Goal: Transaction & Acquisition: Purchase product/service

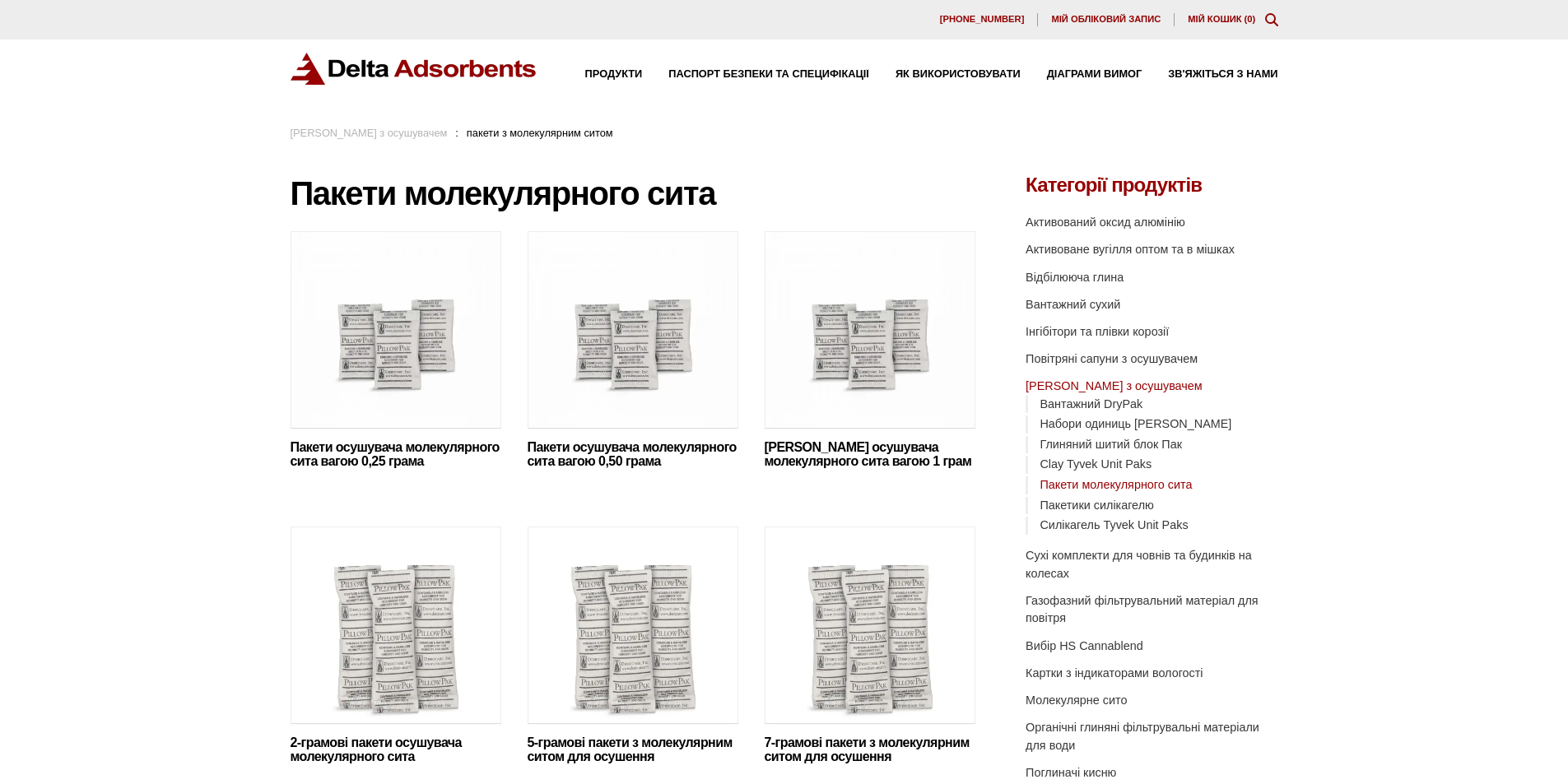
click at [1208, 15] on font "Мій кошик (" at bounding box center [1218, 19] width 60 height 10
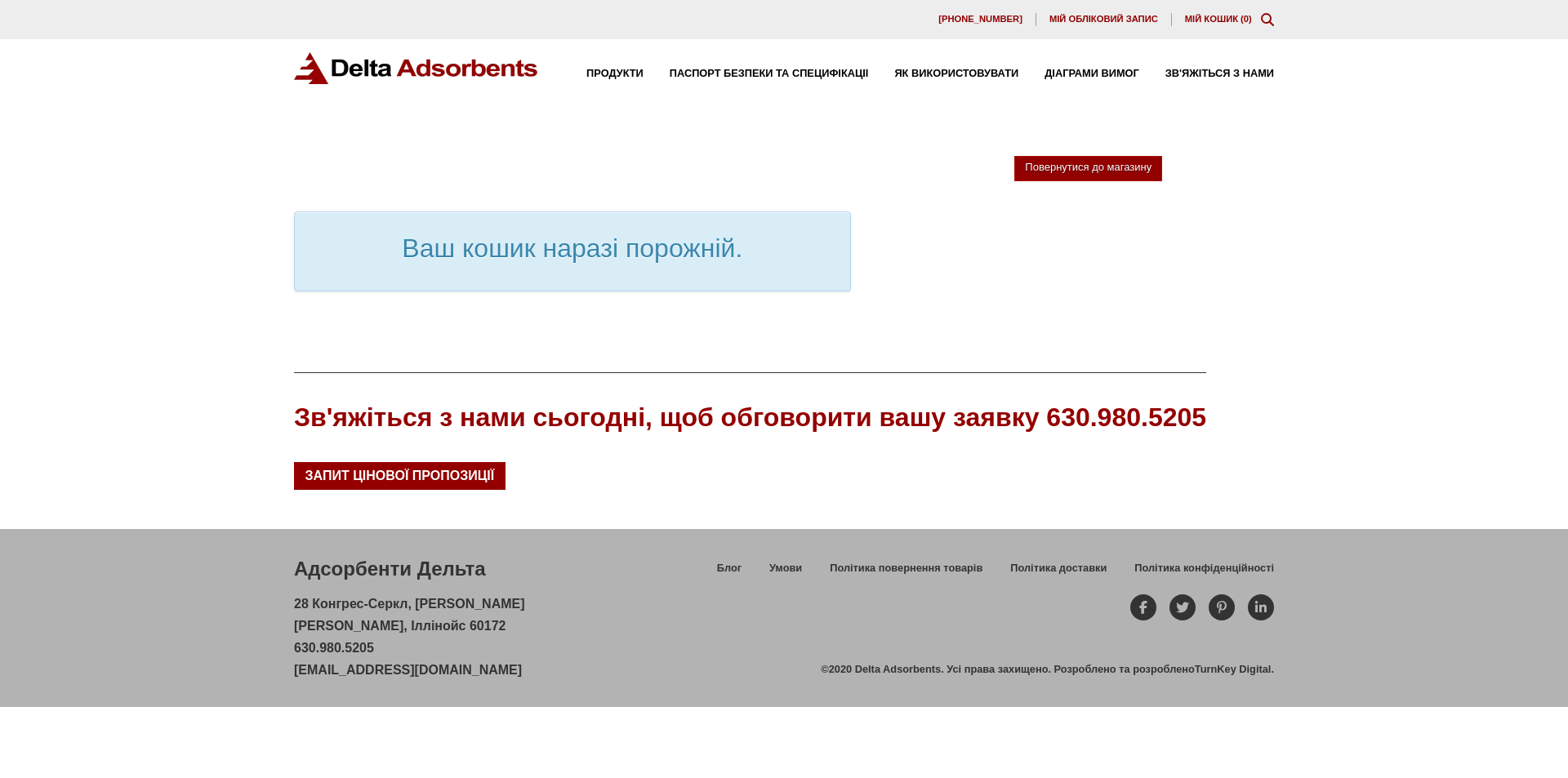
click at [1098, 20] on font "Мій обліковий запис" at bounding box center [1104, 19] width 109 height 10
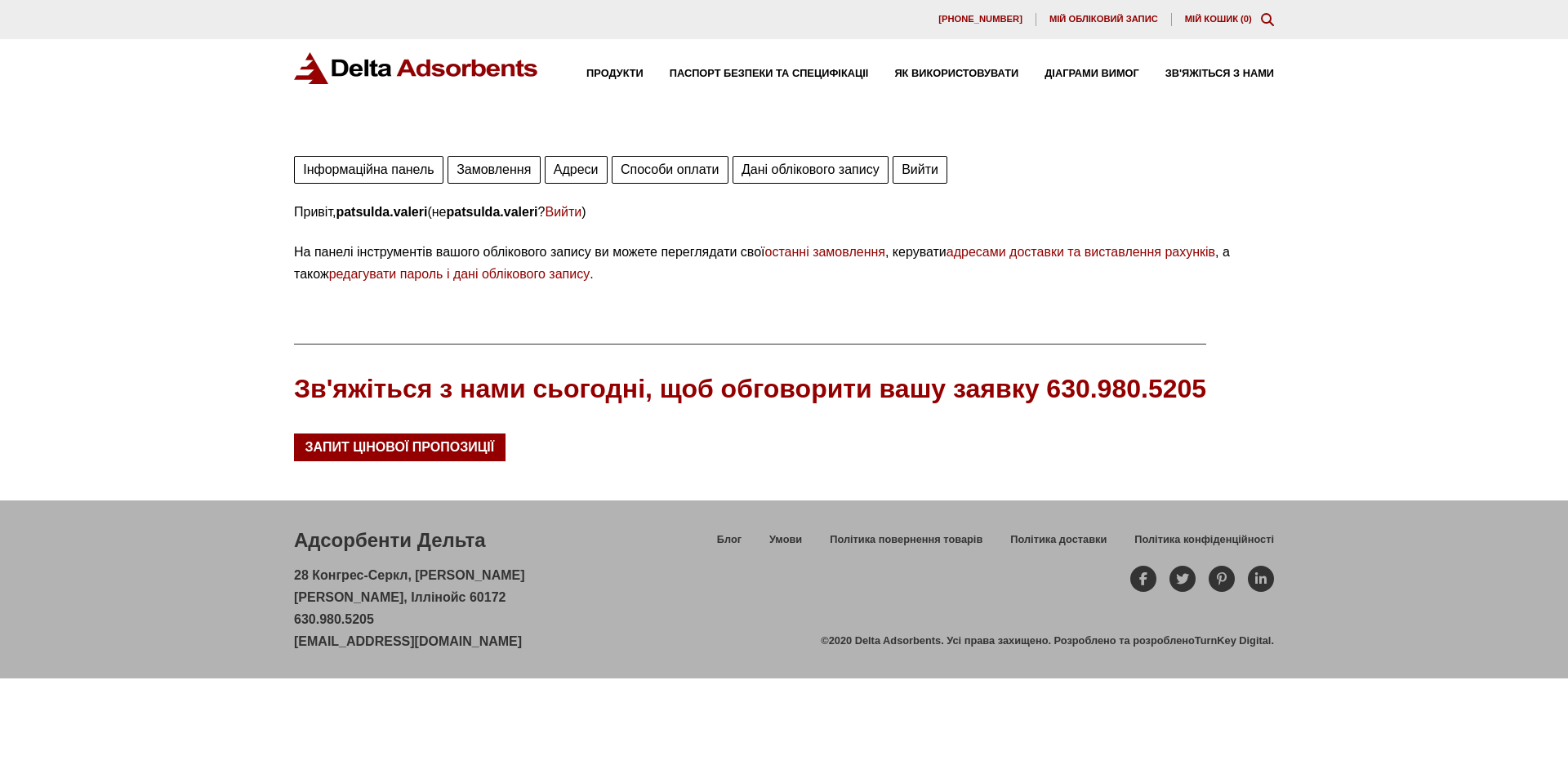
click at [506, 175] on font "Замовлення" at bounding box center [493, 170] width 74 height 14
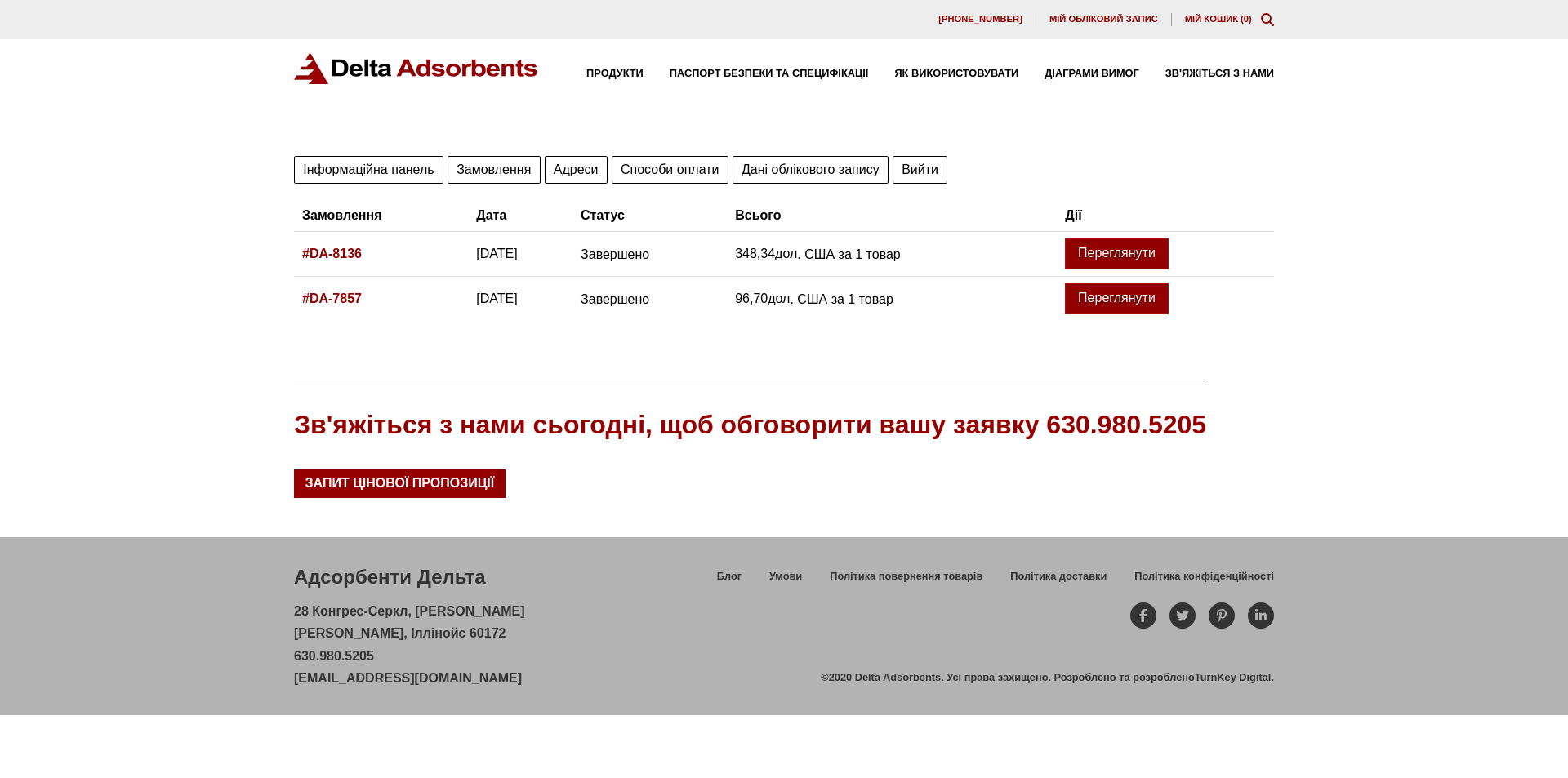
click at [324, 301] on font "#DA-7857" at bounding box center [332, 298] width 59 height 14
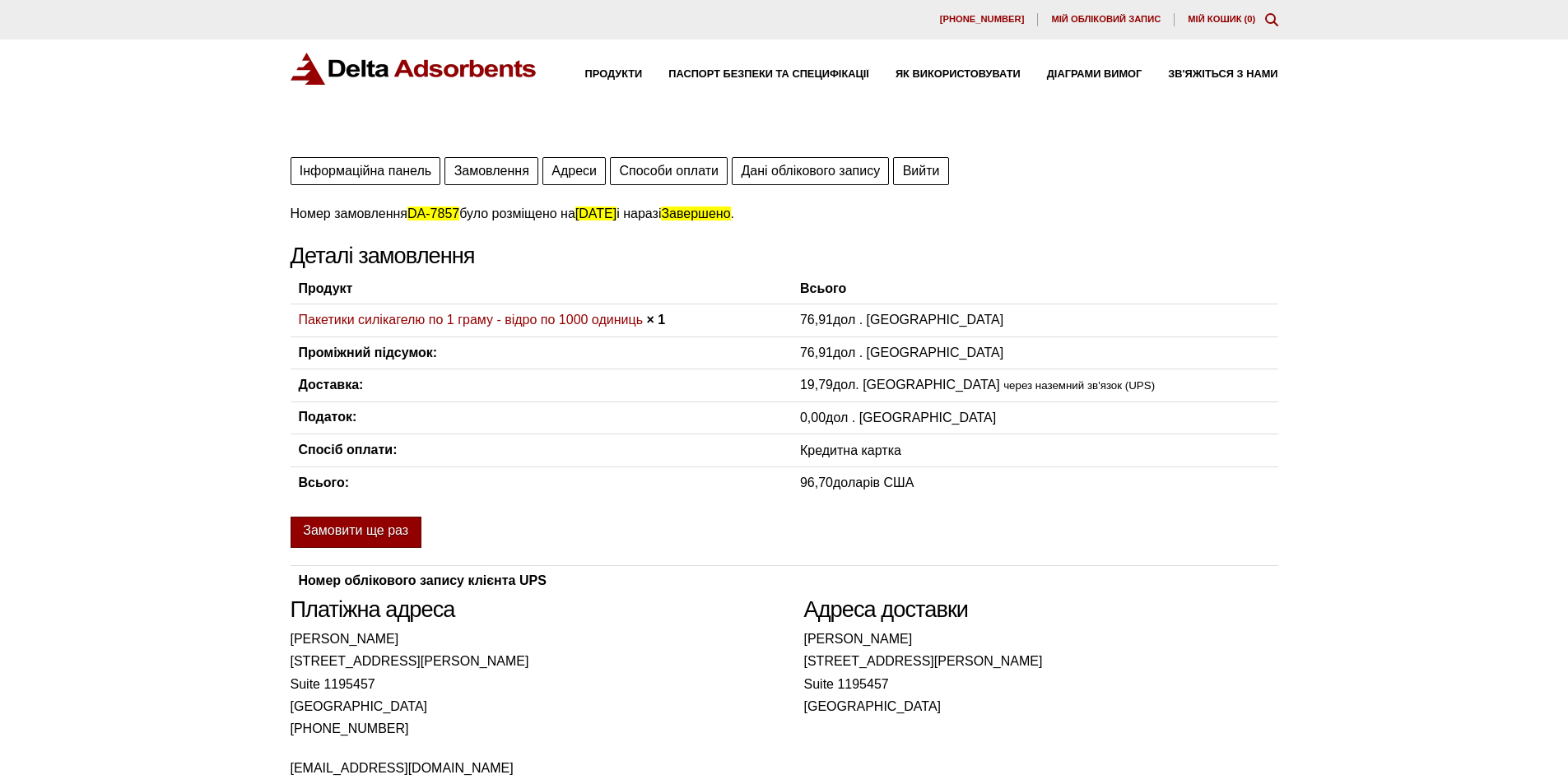
click at [369, 535] on font "Замовити ще раз" at bounding box center [355, 530] width 106 height 14
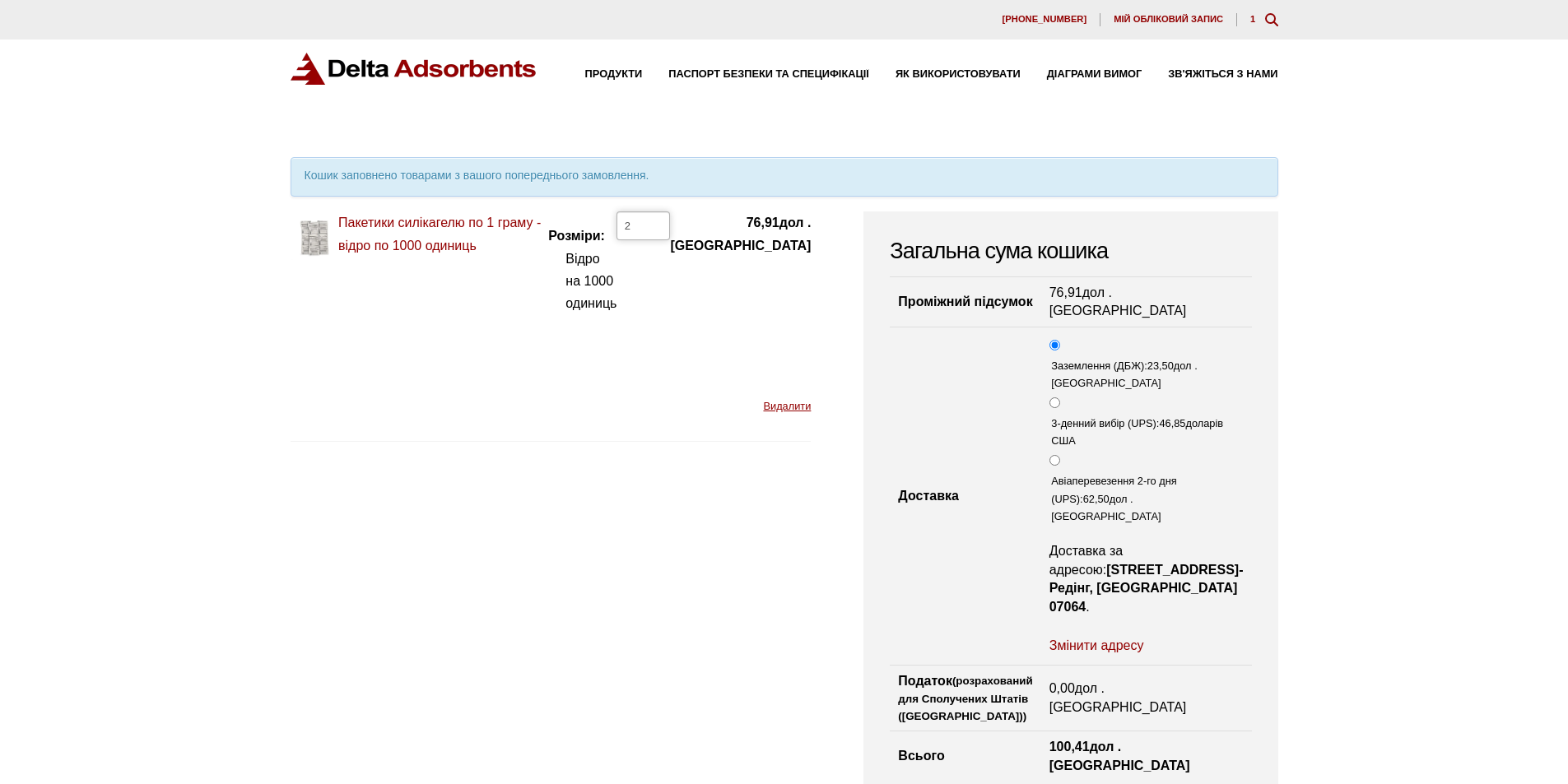
type input "2"
click at [670, 225] on input "2" at bounding box center [643, 226] width 54 height 28
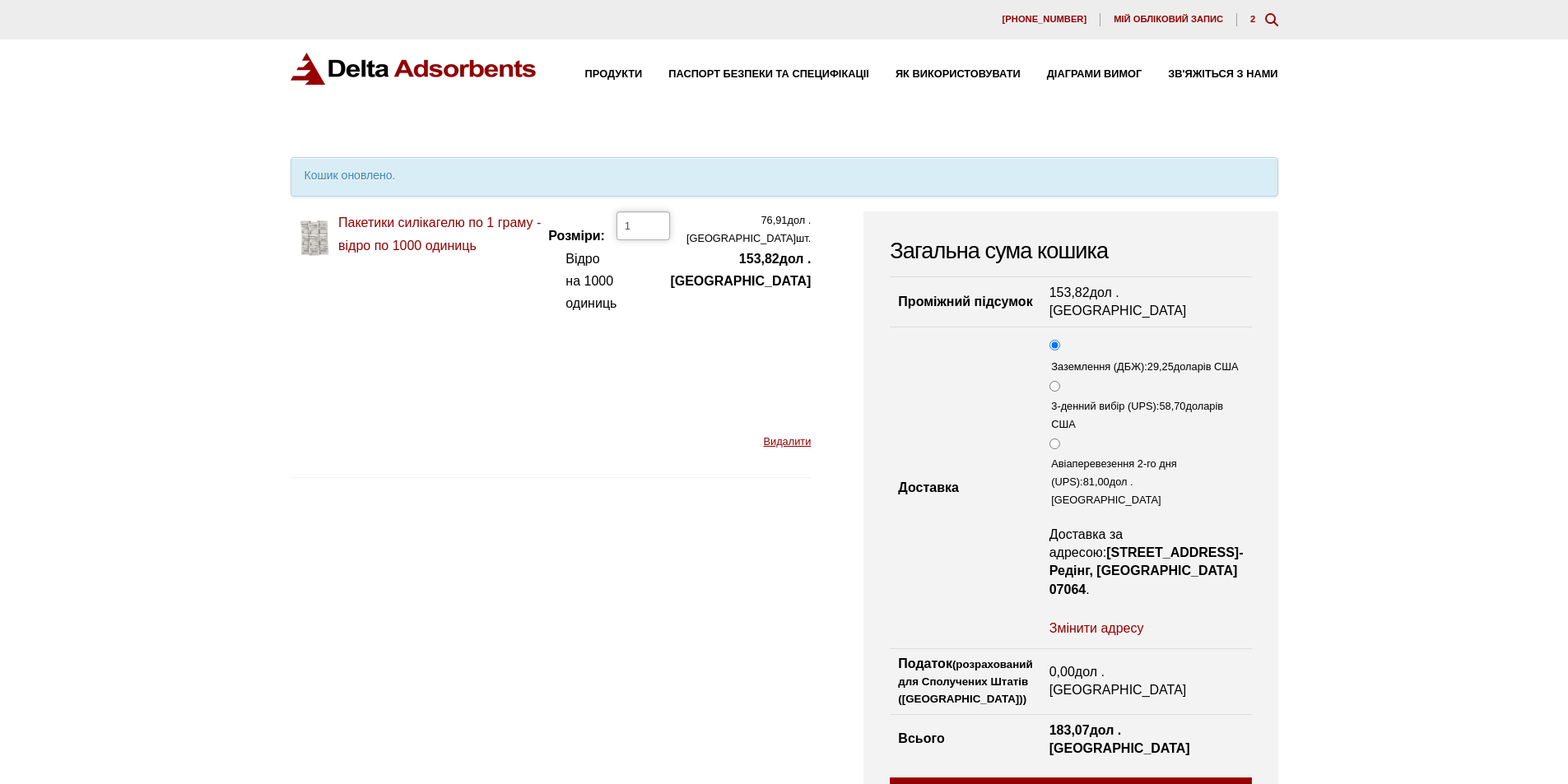
type input "1"
click at [670, 227] on input "1" at bounding box center [643, 226] width 54 height 28
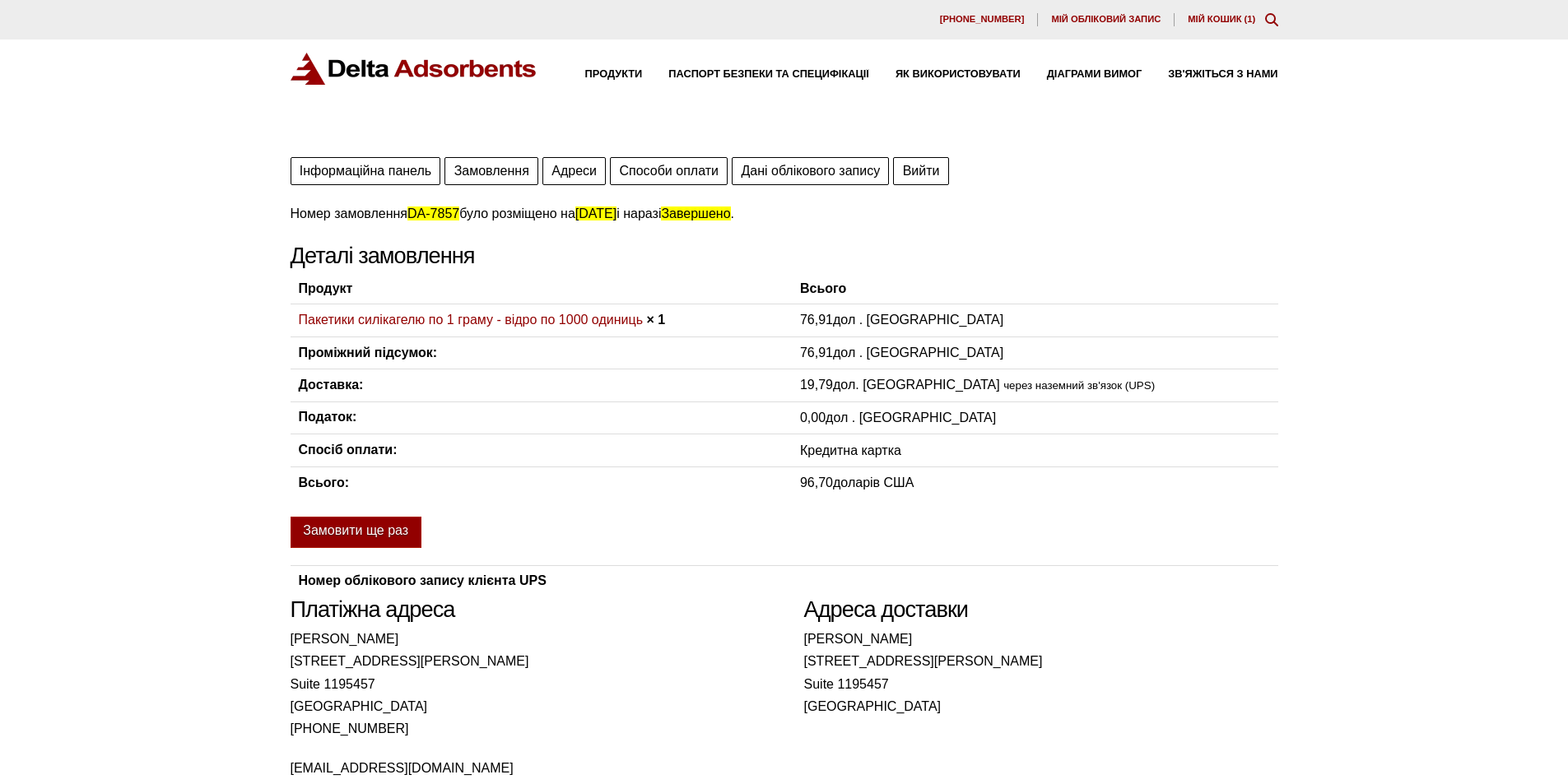
click at [324, 67] on img at bounding box center [414, 69] width 247 height 32
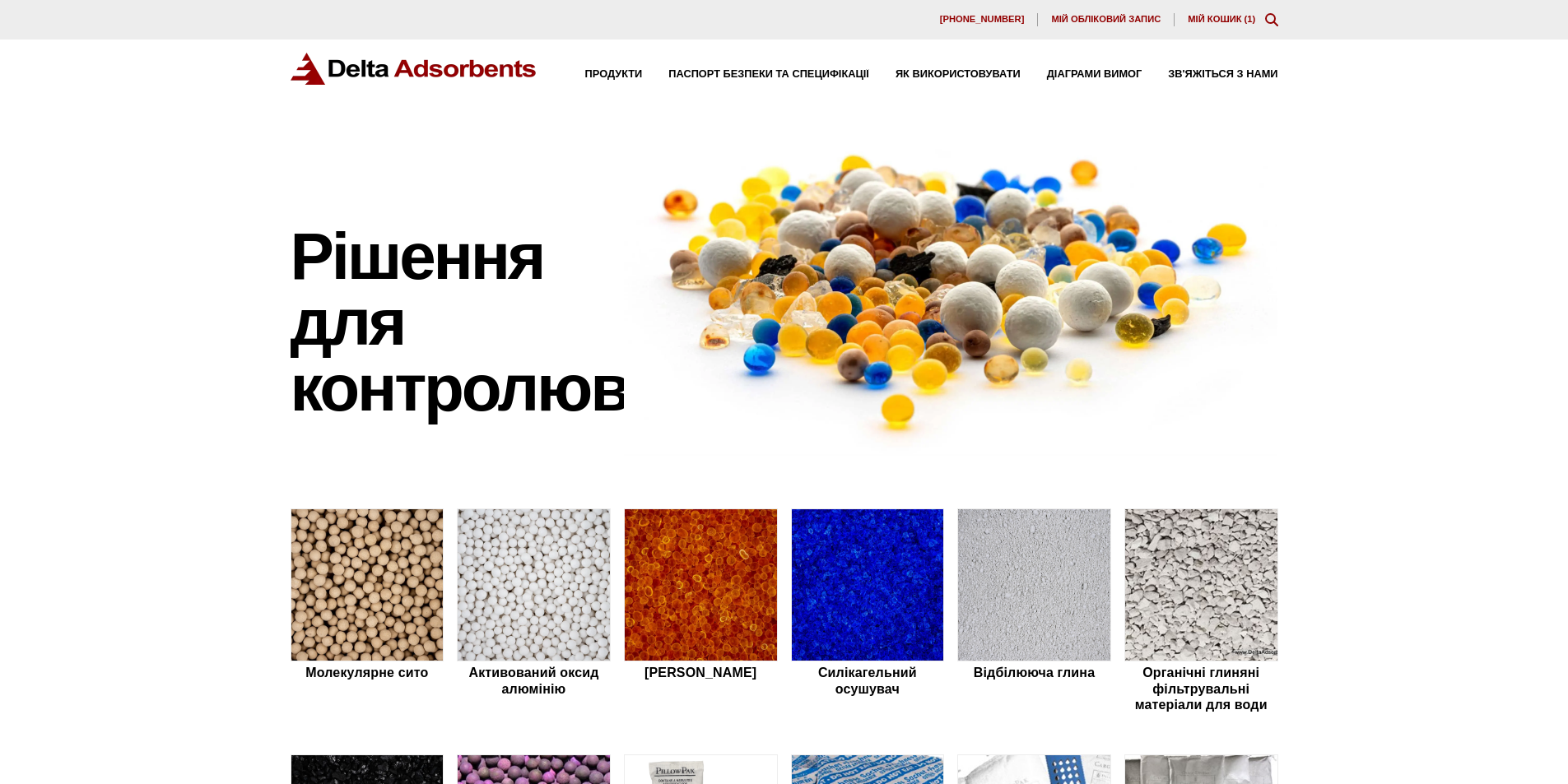
click at [358, 74] on img at bounding box center [414, 69] width 247 height 32
